Goal: Find specific page/section: Find specific page/section

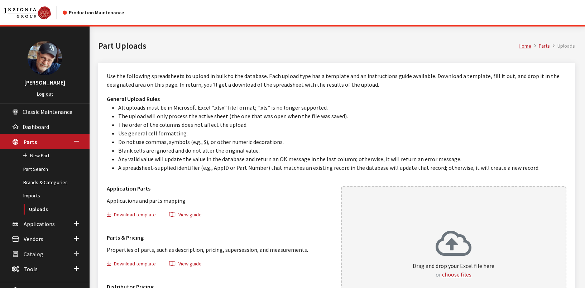
scroll to position [78, 0]
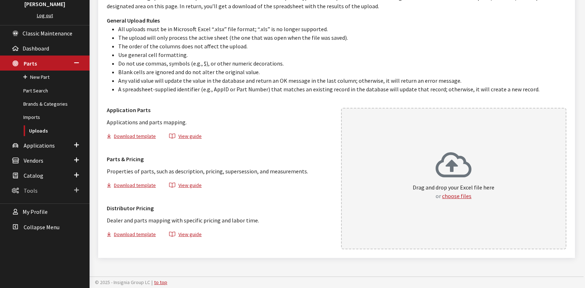
click at [30, 192] on span "Tools" at bounding box center [31, 190] width 14 height 7
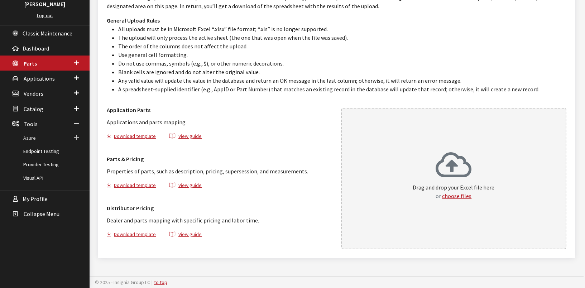
click at [30, 137] on span "Azure" at bounding box center [29, 138] width 13 height 6
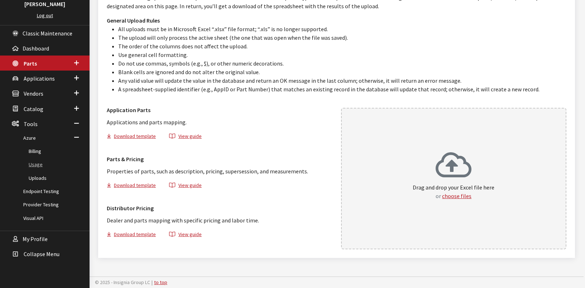
click at [40, 165] on link "Usage" at bounding box center [45, 164] width 90 height 13
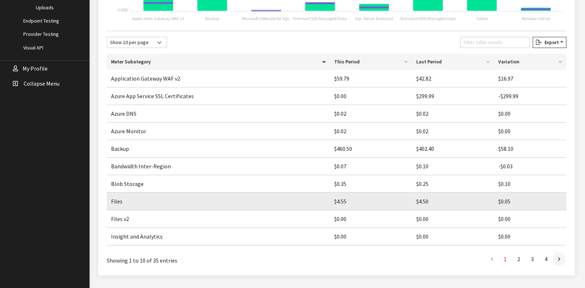
scroll to position [266, 0]
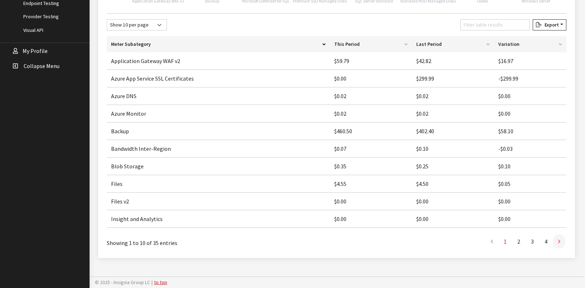
click at [562, 242] on link at bounding box center [559, 241] width 12 height 14
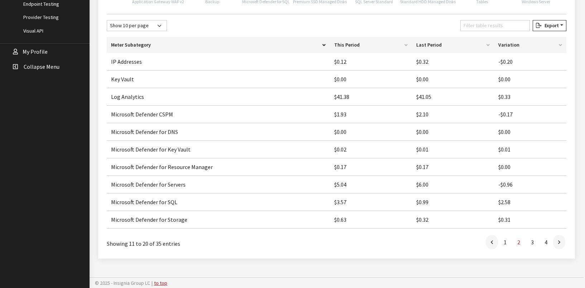
click at [562, 242] on link at bounding box center [559, 242] width 12 height 14
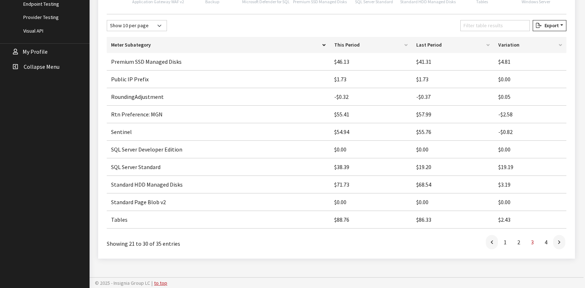
click at [562, 242] on link at bounding box center [559, 242] width 12 height 14
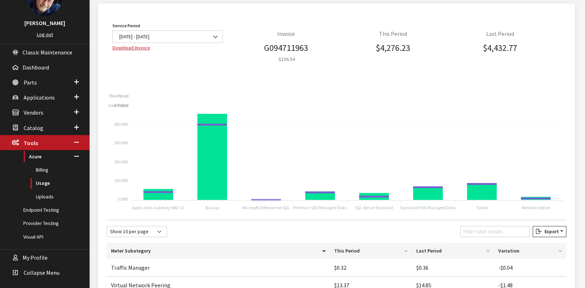
scroll to position [59, 0]
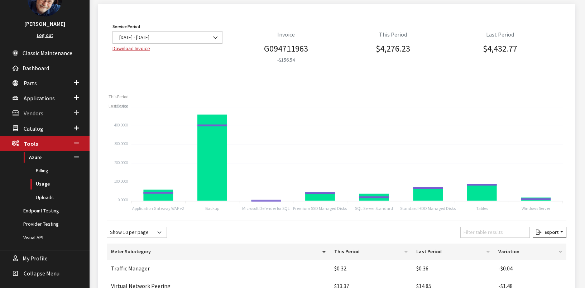
click at [37, 114] on span "Vendors" at bounding box center [34, 113] width 20 height 7
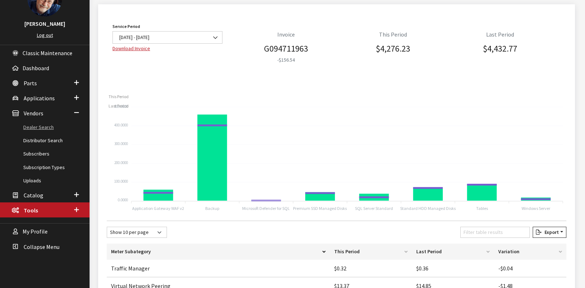
click at [37, 128] on link "Dealer Search" at bounding box center [45, 127] width 90 height 13
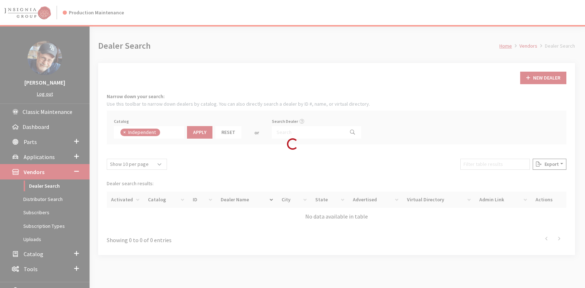
scroll to position [52, 0]
